Goal: Check status: Check status

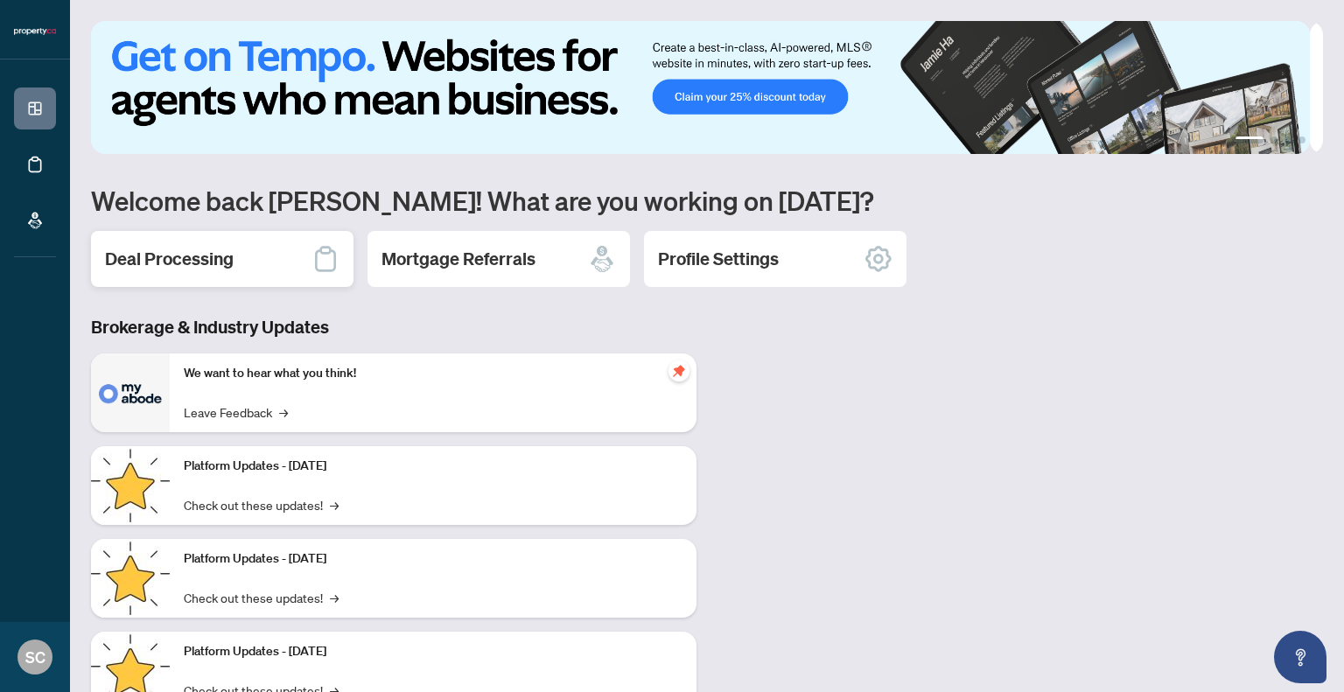
click at [129, 247] on h2 "Deal Processing" at bounding box center [169, 259] width 129 height 24
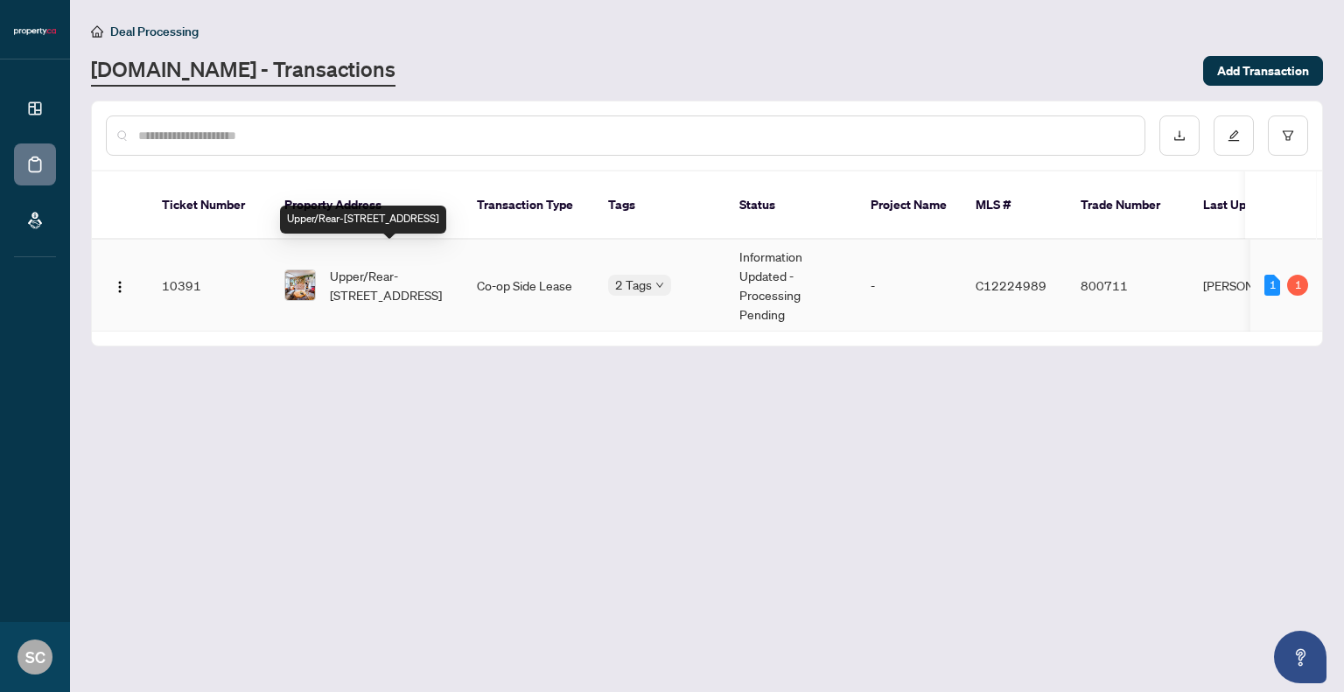
click at [374, 266] on span "Upper/Rear-[STREET_ADDRESS]" at bounding box center [389, 285] width 119 height 38
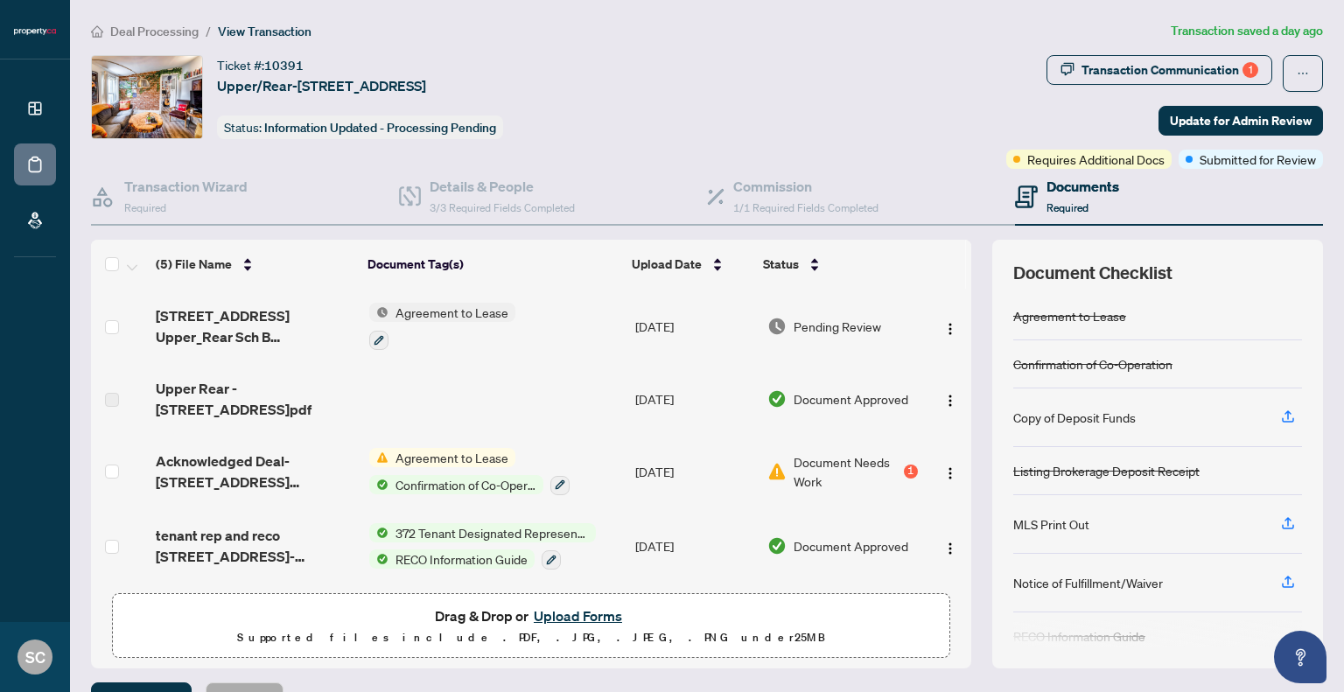
click at [1174, 48] on div "Deal Processing / View Transaction Transaction saved a day ago Ticket #: 10391 …" at bounding box center [707, 366] width 1246 height 691
click at [1169, 56] on div "Transaction Communication 1" at bounding box center [1169, 70] width 177 height 28
